Goal: Navigation & Orientation: Go to known website

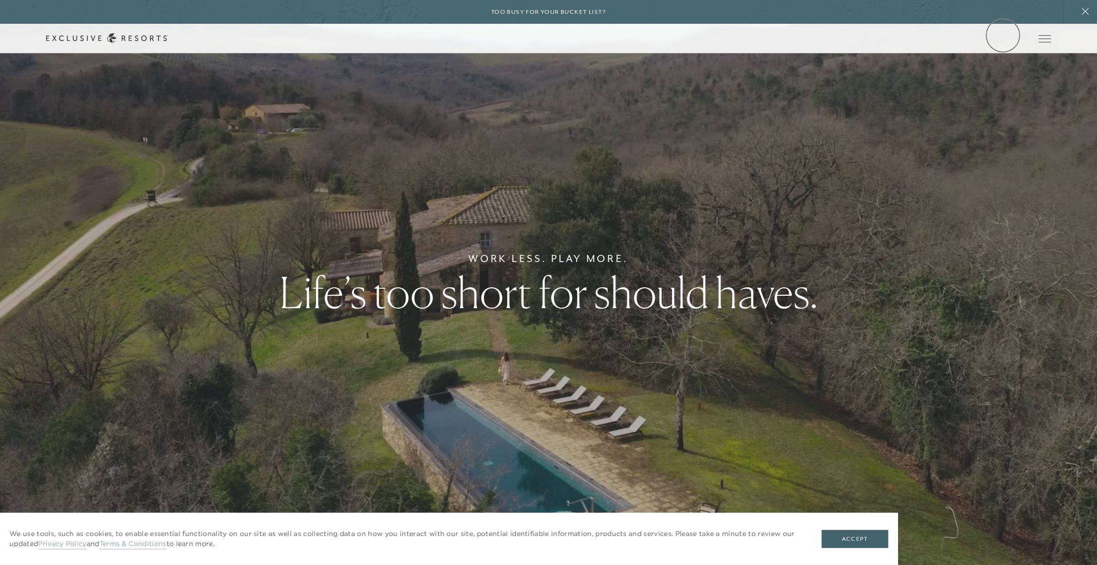
click at [0, 0] on link "Member Login" at bounding box center [0, 0] width 0 height 0
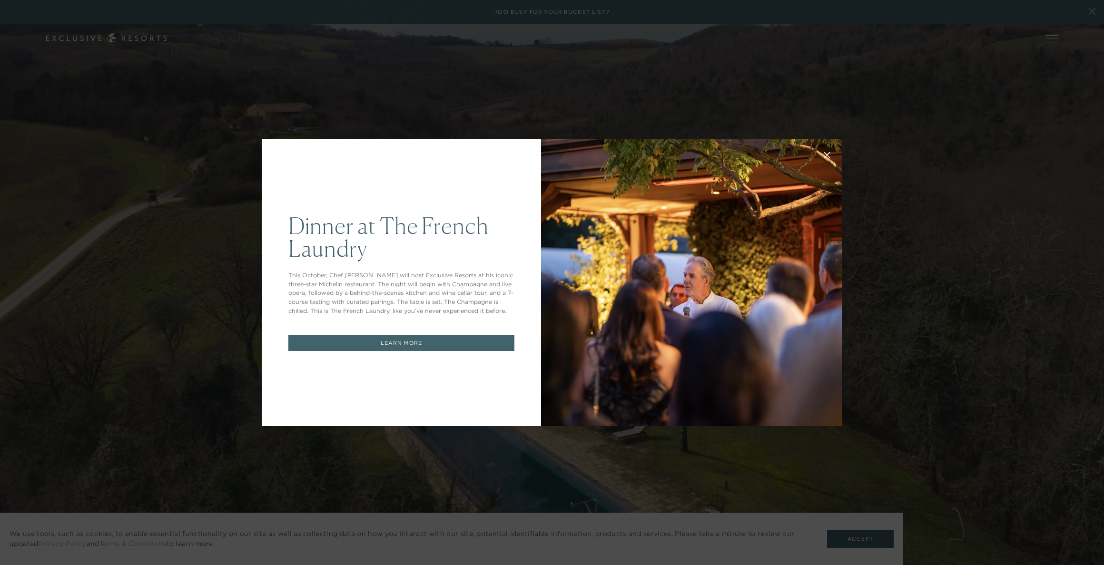
click at [854, 154] on div "Dinner at The French Laundry This October, Chef Thomas Keller will host Exclusi…" at bounding box center [552, 282] width 1104 height 565
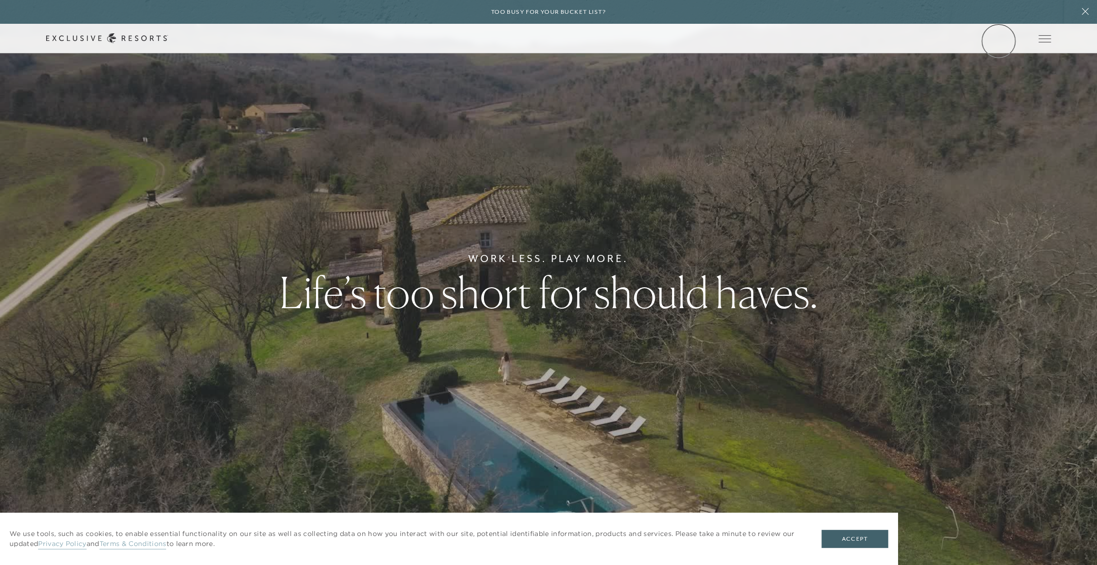
click at [0, 0] on link "Member Login" at bounding box center [0, 0] width 0 height 0
